Goal: Task Accomplishment & Management: Manage account settings

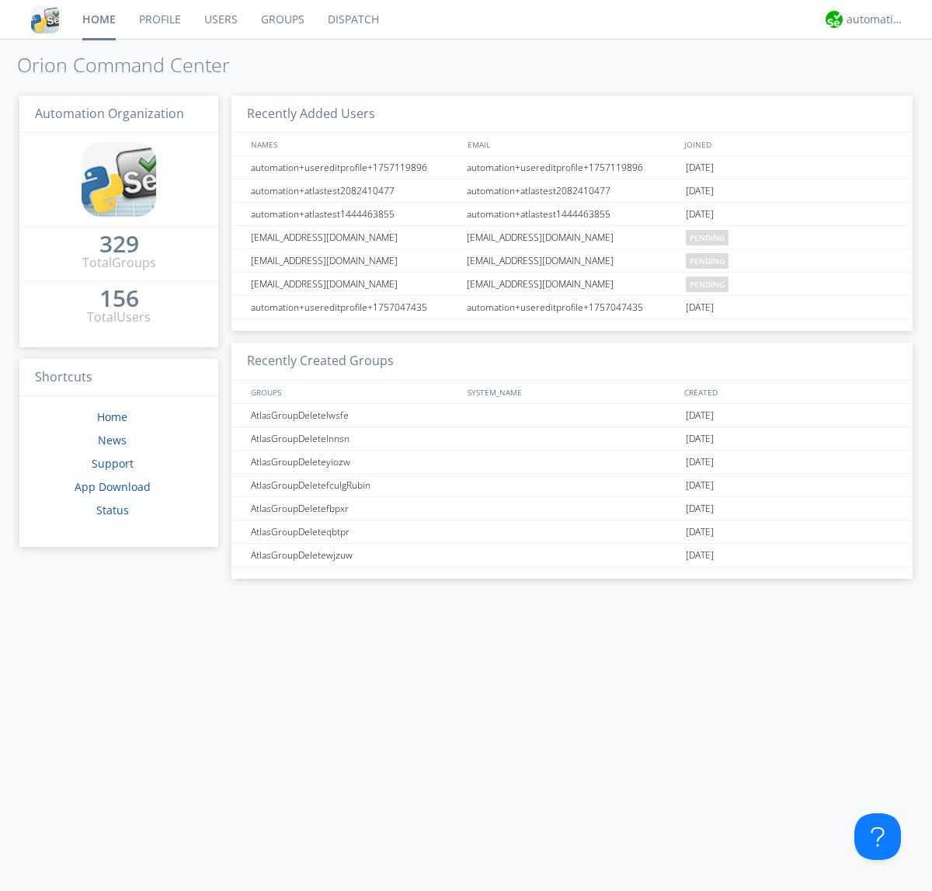
click at [220, 19] on link "Users" at bounding box center [221, 19] width 57 height 39
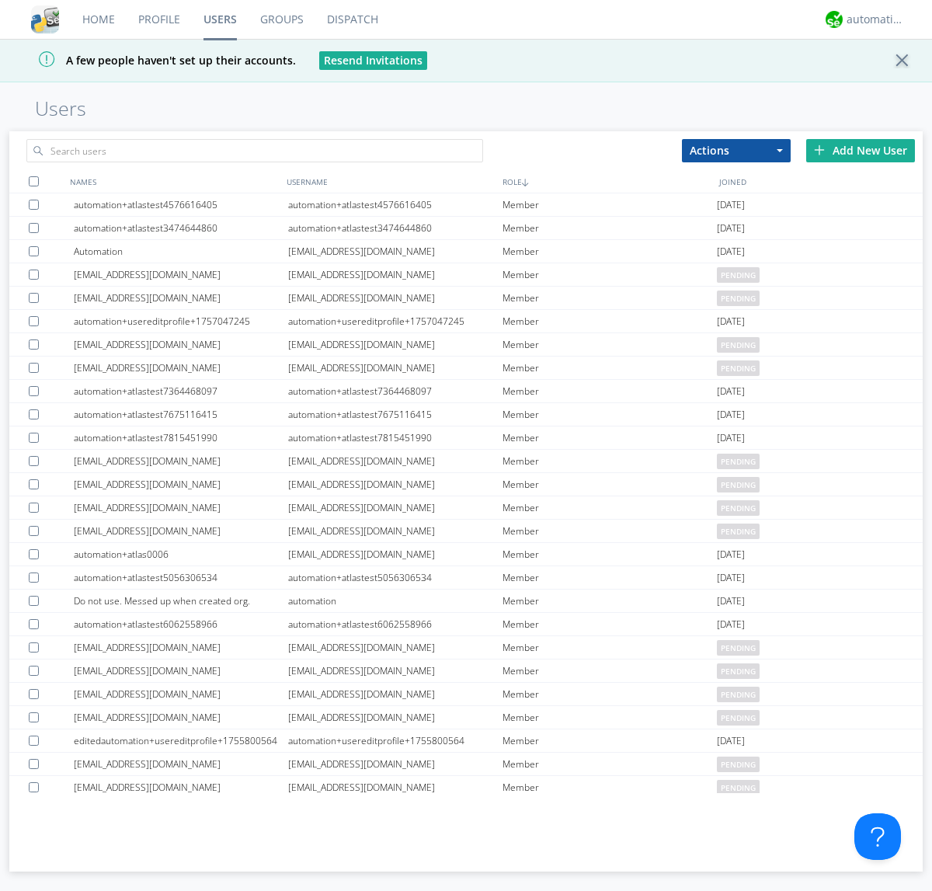
click at [860, 150] on div "Add New User" at bounding box center [860, 150] width 109 height 23
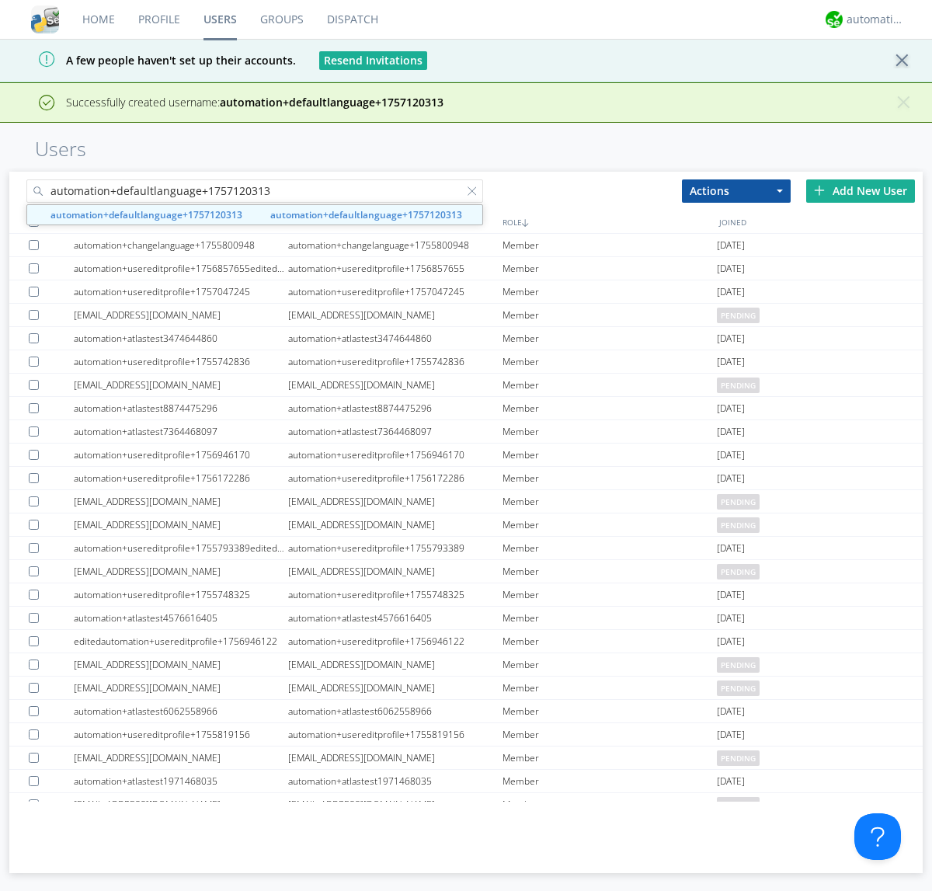
type input "automation+defaultlanguage+1757120313"
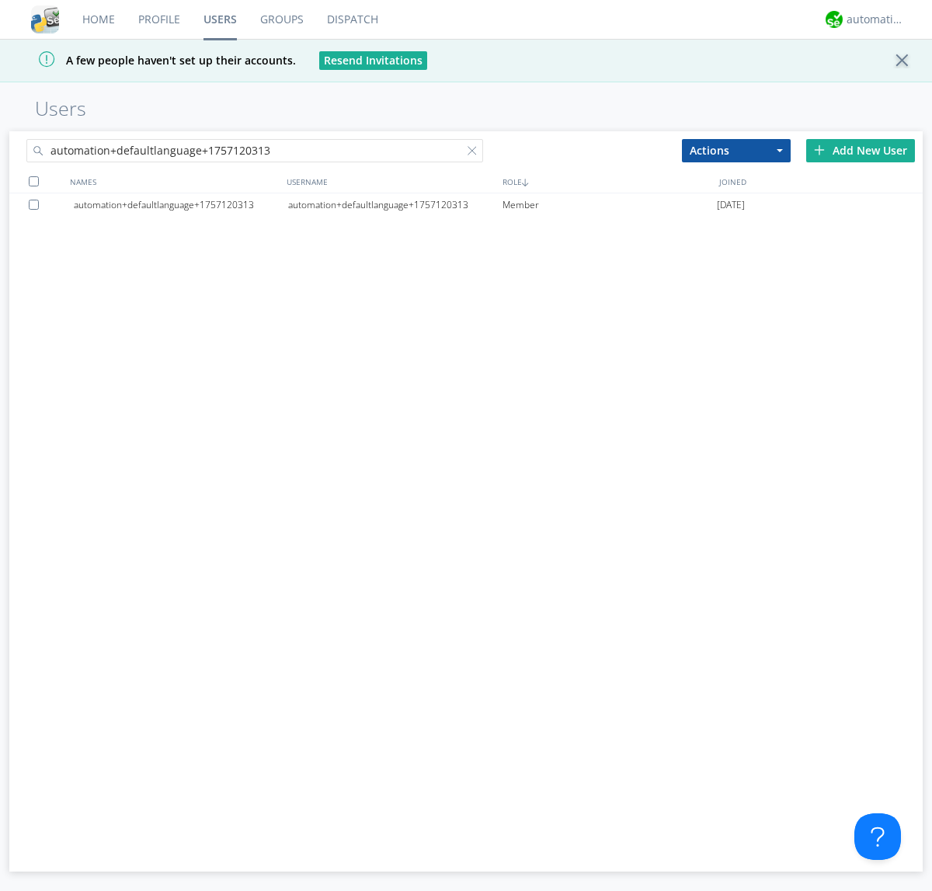
click at [394, 204] on div "automation+defaultlanguage+1757120313" at bounding box center [395, 204] width 214 height 23
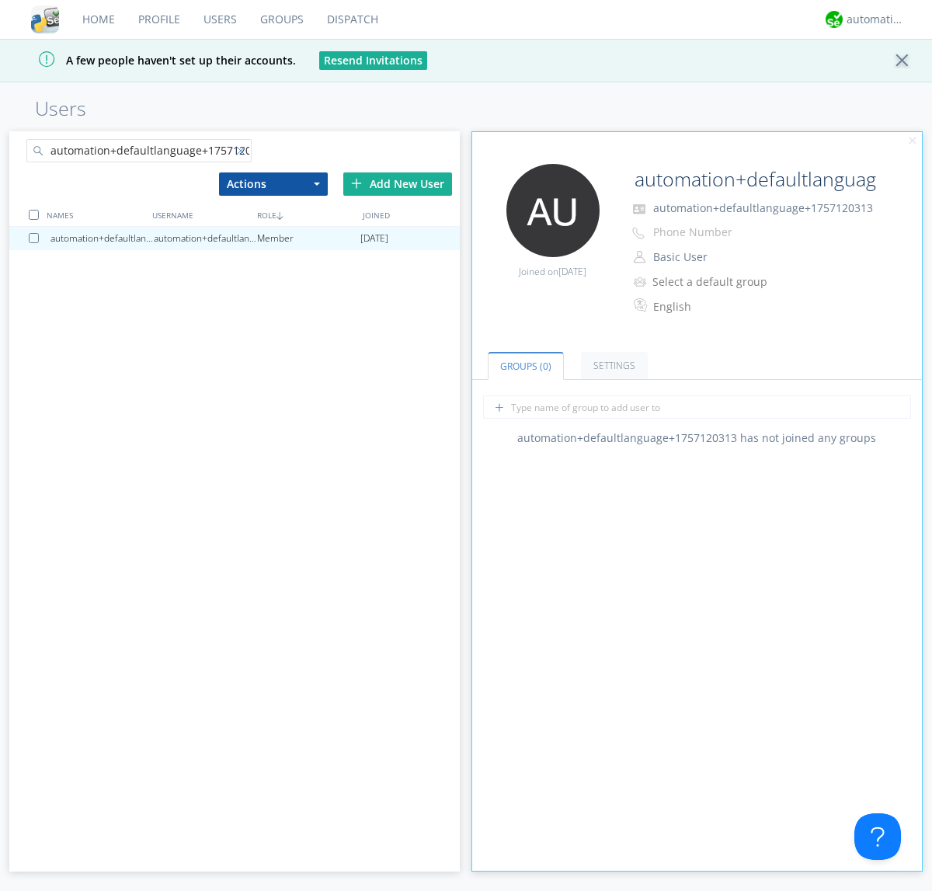
click at [243, 153] on div at bounding box center [244, 154] width 16 height 16
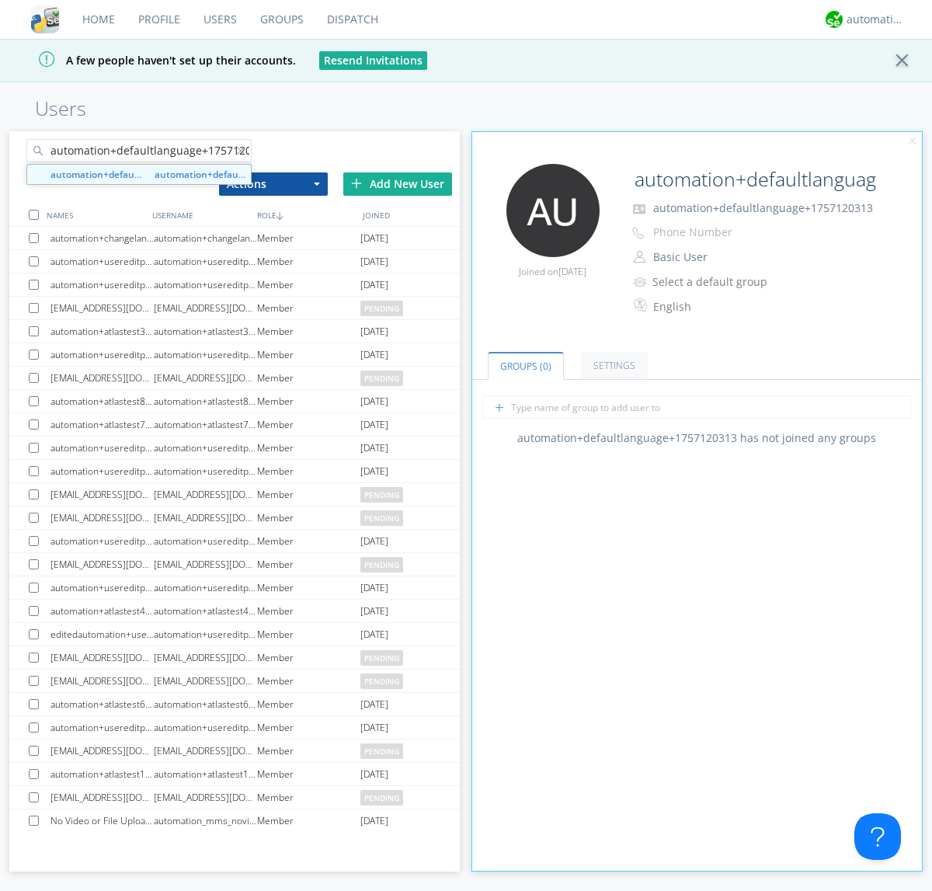
scroll to position [0, 16]
type input "automation+defaultlanguage+1757120313"
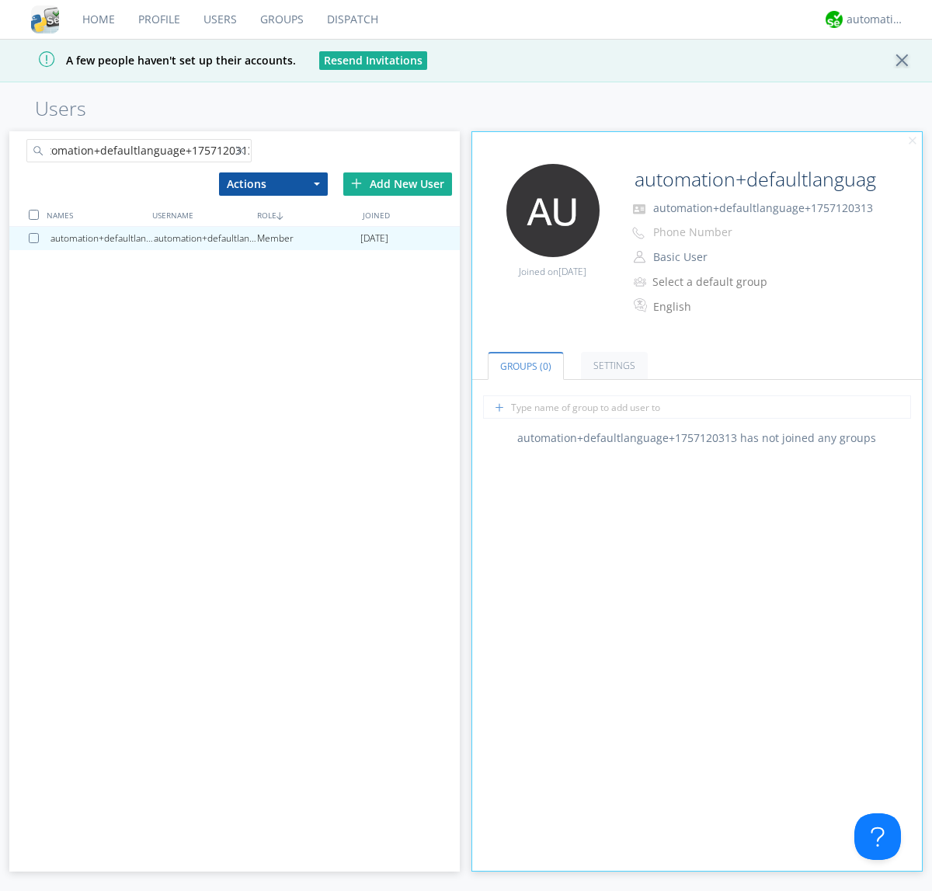
click at [36, 238] on div at bounding box center [37, 238] width 16 height 10
click at [273, 183] on button "Actions" at bounding box center [273, 183] width 109 height 23
click at [0, 0] on link "Delete User" at bounding box center [0, 0] width 0 height 0
